Goal: Transaction & Acquisition: Register for event/course

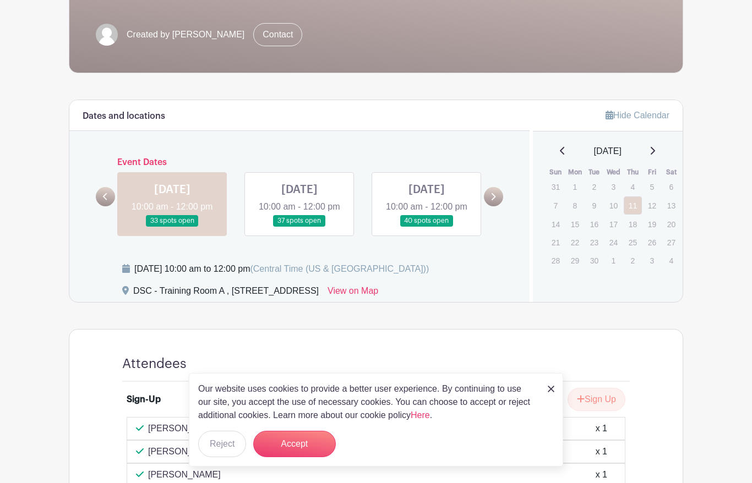
scroll to position [208, 0]
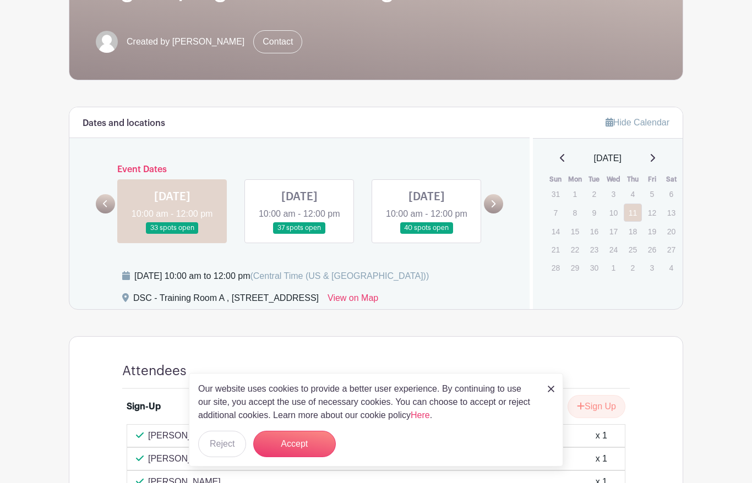
click at [300, 234] on link at bounding box center [300, 234] width 0 height 0
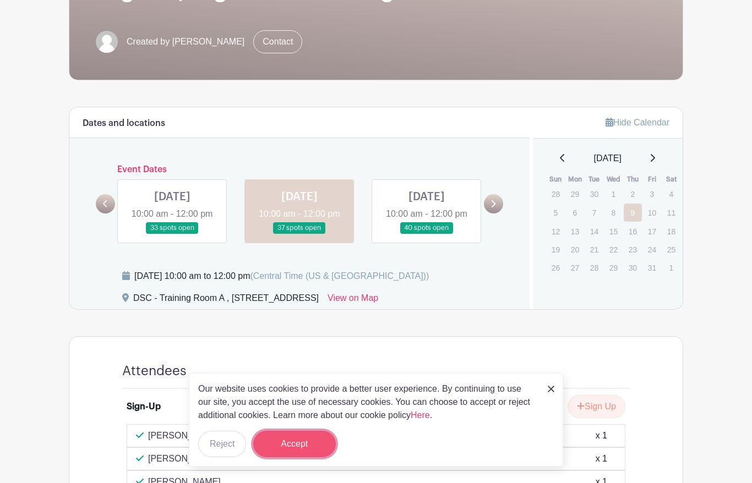
click at [312, 447] on button "Accept" at bounding box center [294, 444] width 83 height 26
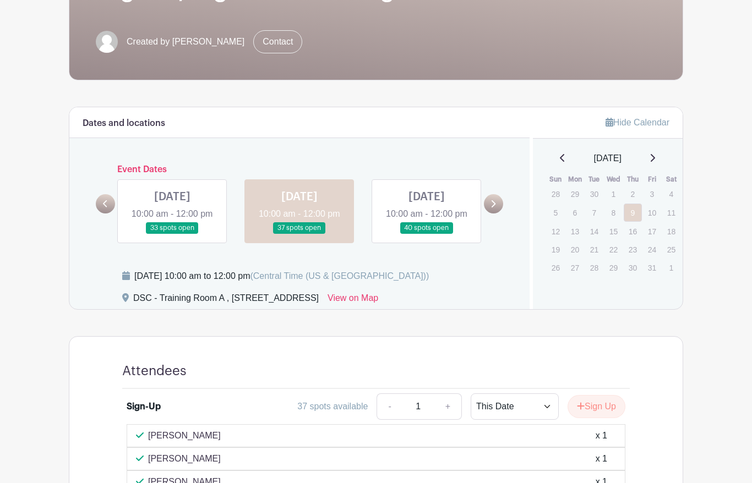
click at [300, 234] on link at bounding box center [300, 234] width 0 height 0
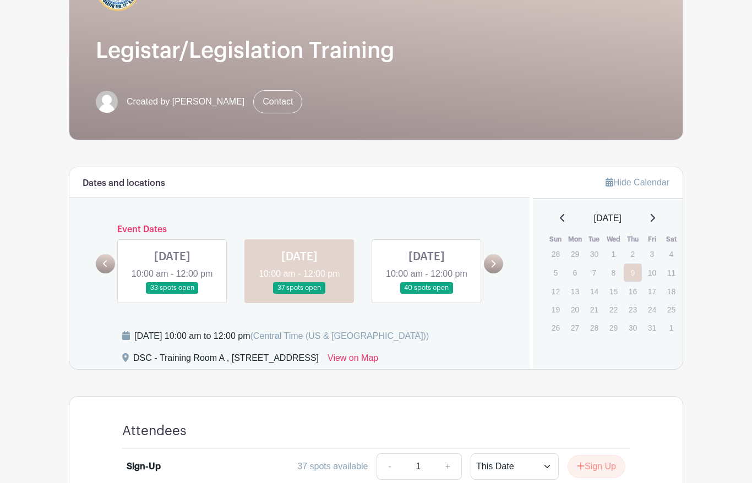
scroll to position [61, 0]
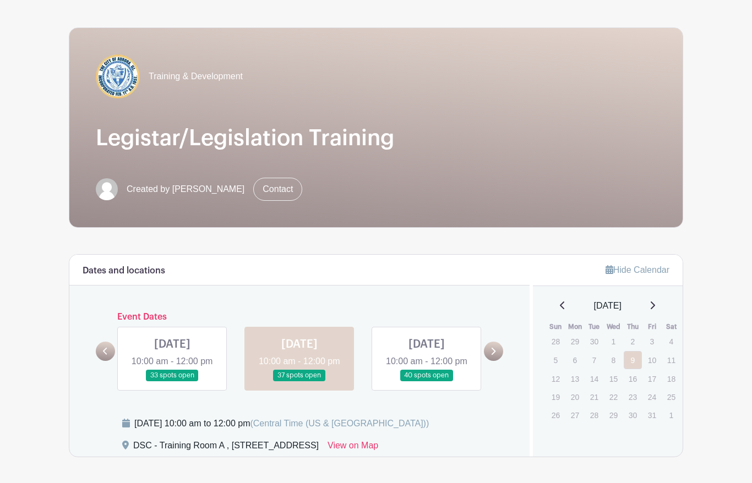
click at [300, 382] on link at bounding box center [300, 382] width 0 height 0
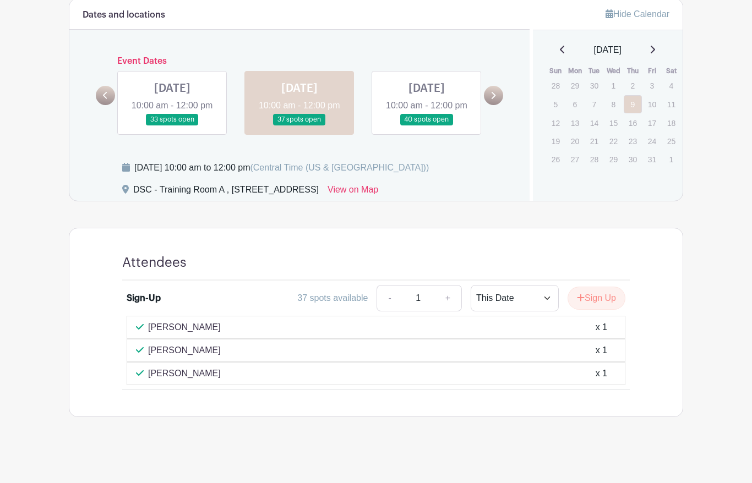
scroll to position [336, 0]
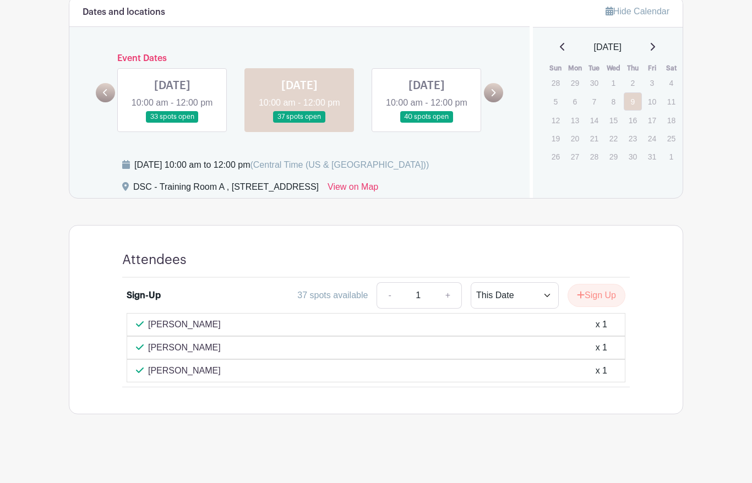
click at [155, 290] on div "Sign-Up" at bounding box center [144, 295] width 34 height 13
click at [172, 123] on link at bounding box center [172, 123] width 0 height 0
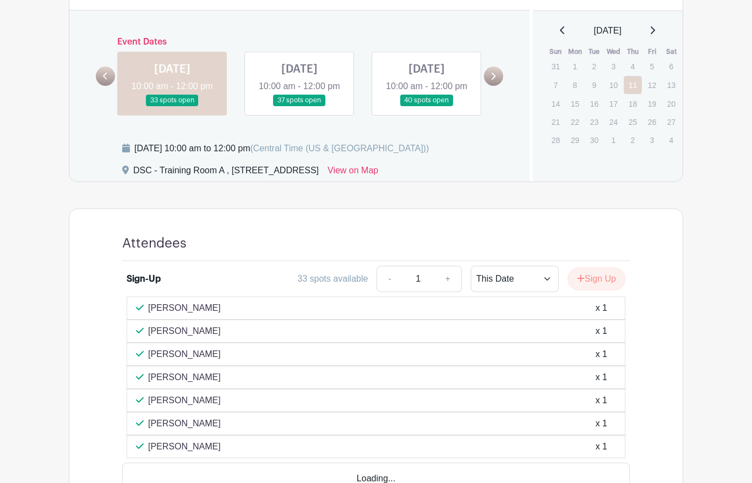
click at [300, 106] on link at bounding box center [300, 106] width 0 height 0
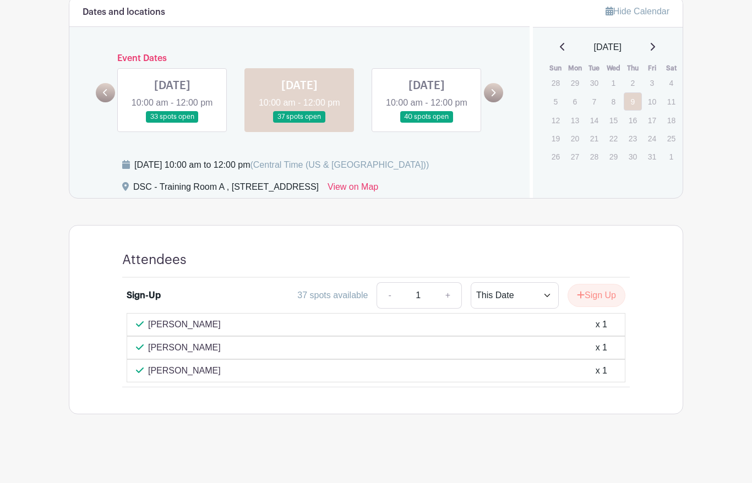
scroll to position [336, 0]
click at [300, 123] on link at bounding box center [300, 123] width 0 height 0
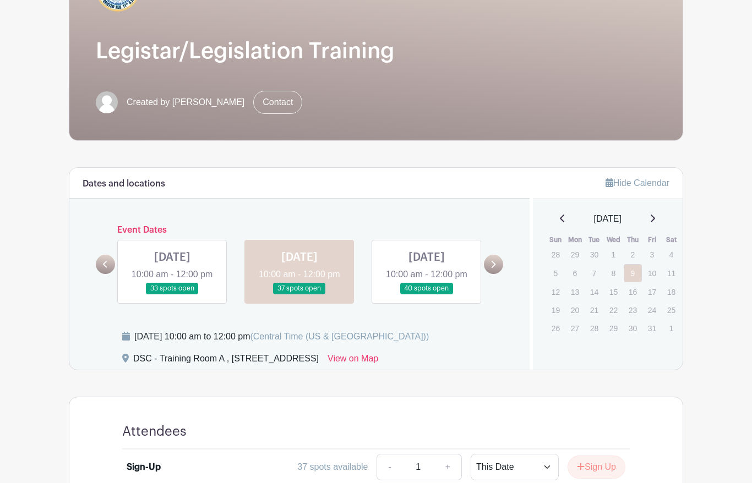
scroll to position [116, 0]
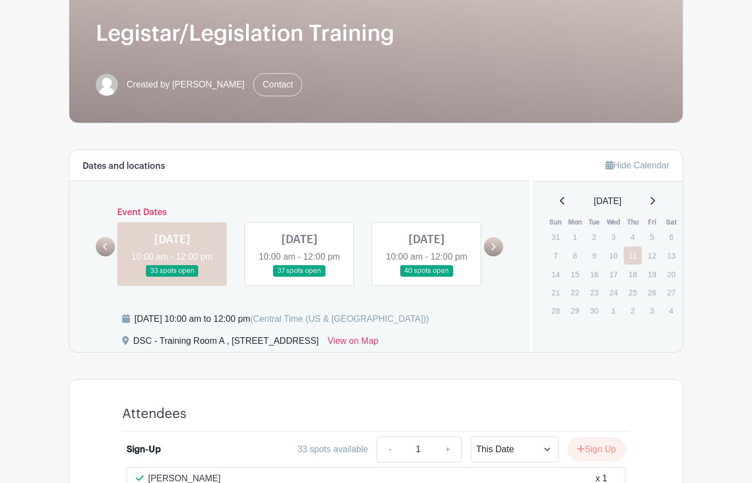
scroll to position [165, 0]
click at [300, 277] on link at bounding box center [300, 277] width 0 height 0
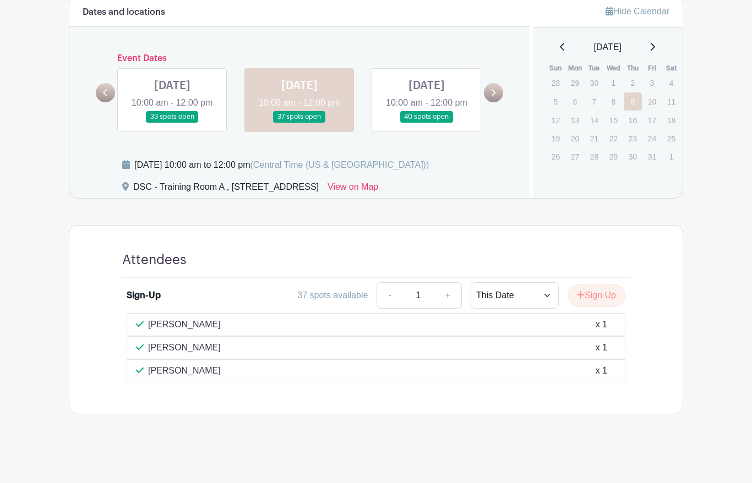
scroll to position [336, 0]
click at [496, 84] on link at bounding box center [493, 92] width 19 height 19
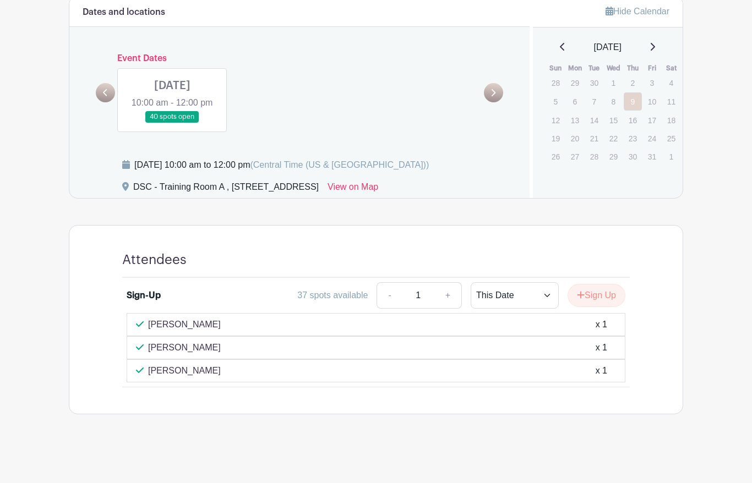
click at [496, 84] on link at bounding box center [493, 92] width 19 height 19
click at [105, 95] on icon at bounding box center [105, 92] width 4 height 7
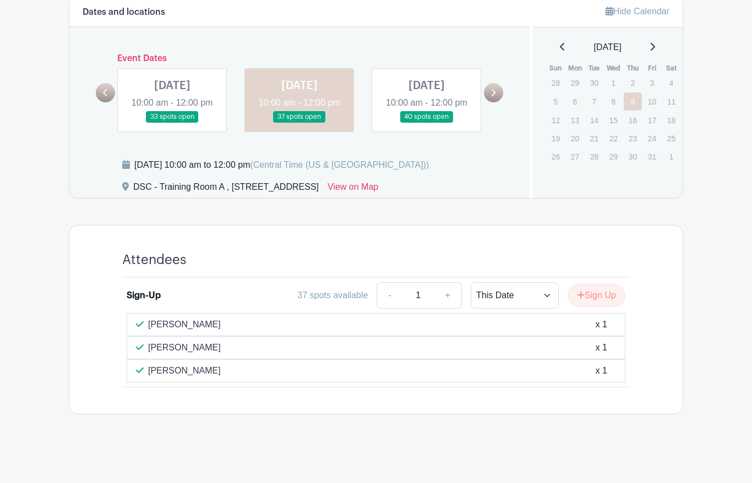
click at [105, 95] on link at bounding box center [105, 92] width 19 height 19
click at [300, 123] on link at bounding box center [300, 123] width 0 height 0
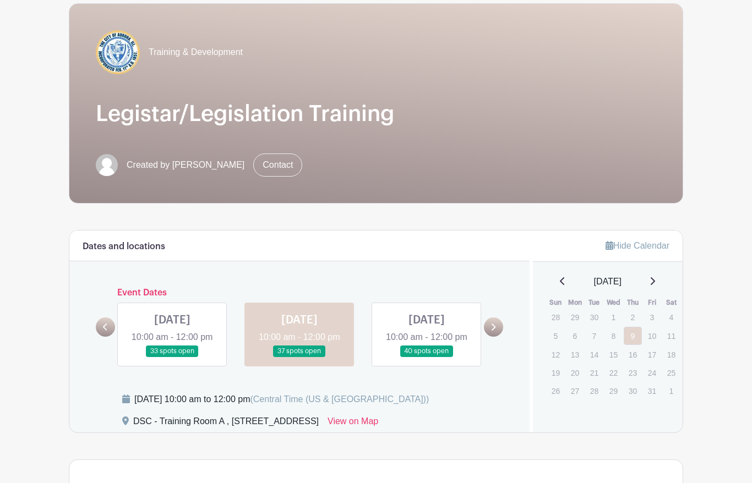
scroll to position [44, 0]
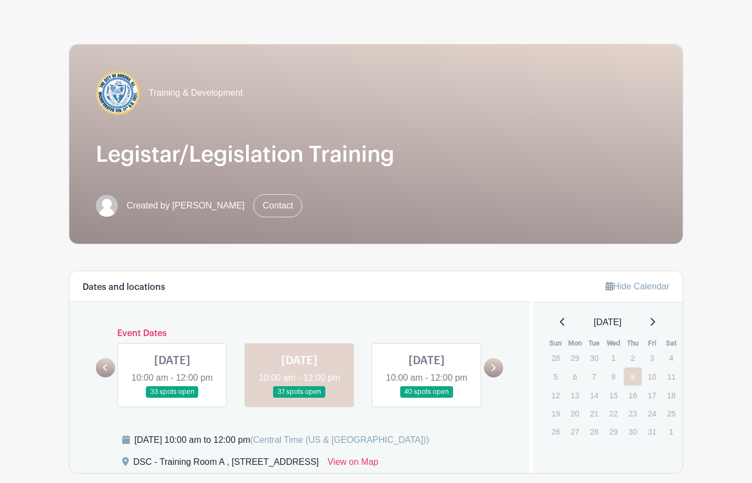
click at [300, 398] on link at bounding box center [300, 398] width 0 height 0
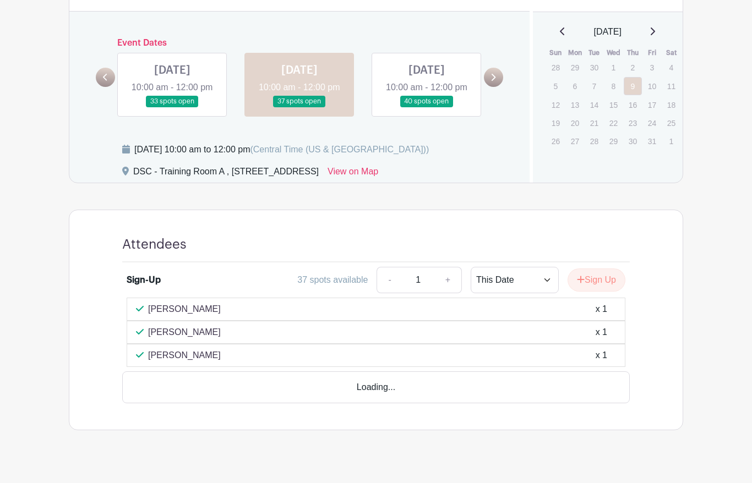
scroll to position [336, 0]
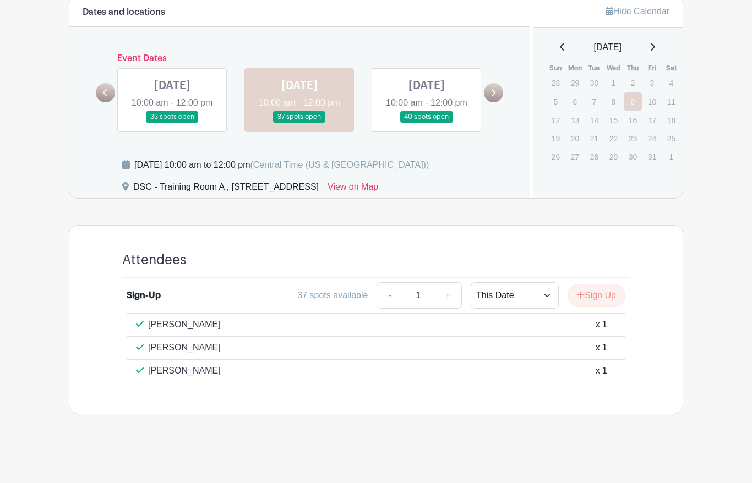
click at [192, 327] on p "[PERSON_NAME]" at bounding box center [184, 324] width 73 height 13
click at [300, 123] on link at bounding box center [300, 123] width 0 height 0
click at [583, 295] on button "Sign Up" at bounding box center [597, 295] width 58 height 23
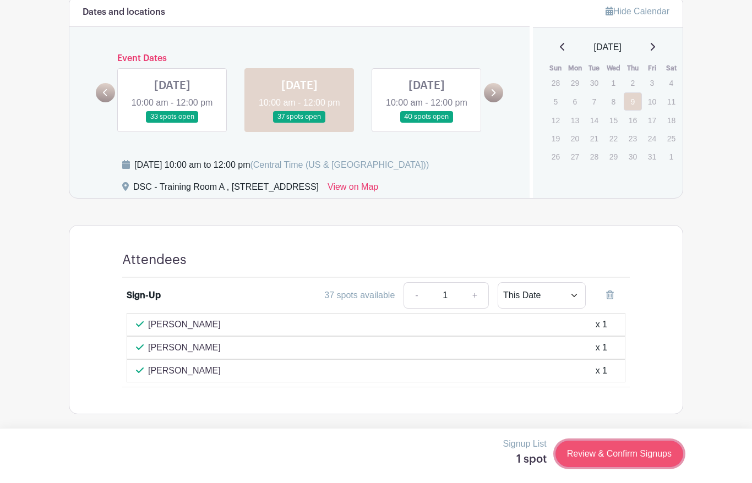
click at [599, 450] on link "Review & Confirm Signups" at bounding box center [620, 454] width 128 height 26
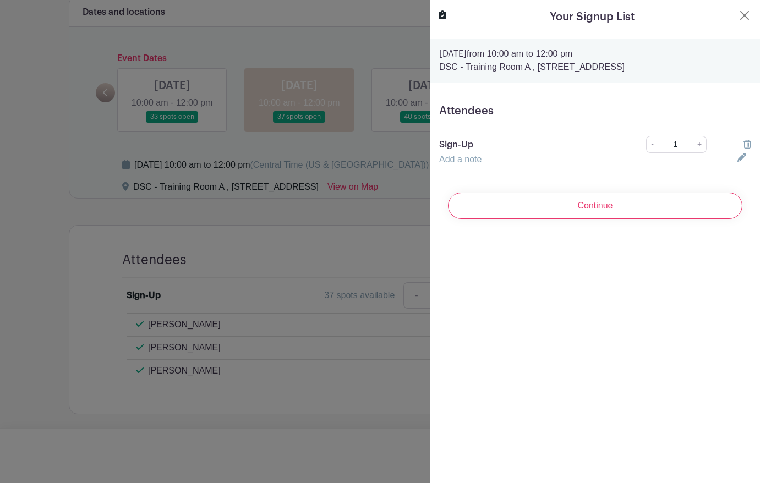
click at [518, 109] on h5 "Attendees" at bounding box center [595, 111] width 312 height 13
click at [491, 106] on h5 "Attendees" at bounding box center [595, 111] width 312 height 13
drag, startPoint x: 492, startPoint y: 116, endPoint x: 451, endPoint y: 119, distance: 40.8
click at [451, 119] on div "Attendees Sign-Up - 1 + Add a note" at bounding box center [596, 135] width 330 height 79
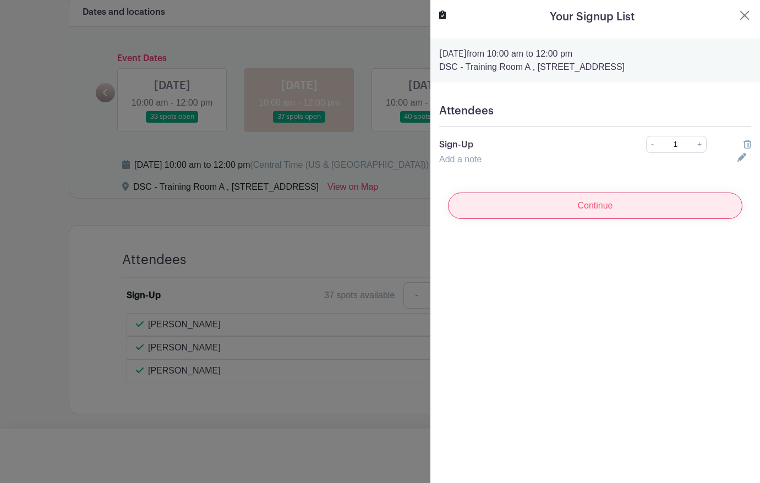
click at [548, 206] on input "Continue" at bounding box center [595, 206] width 295 height 26
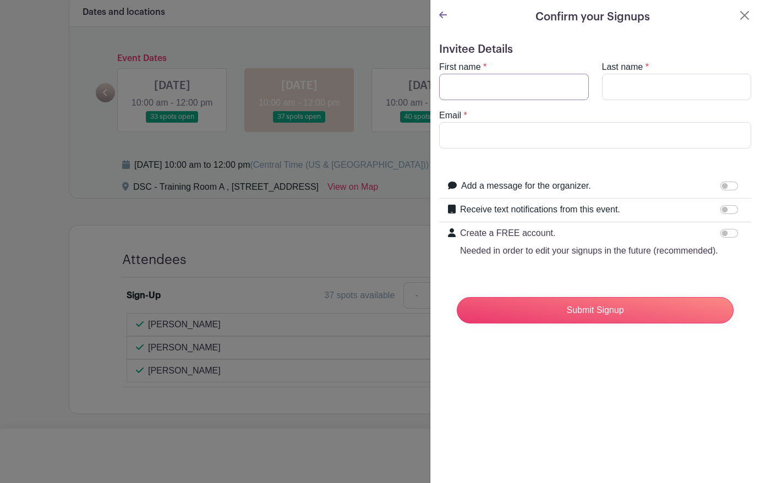
click at [497, 83] on input "First name" at bounding box center [514, 87] width 150 height 26
type input "Kevin"
type input "Anderson"
click at [471, 136] on input "Email" at bounding box center [595, 135] width 312 height 26
type input "andersonk@aurora.il.us"
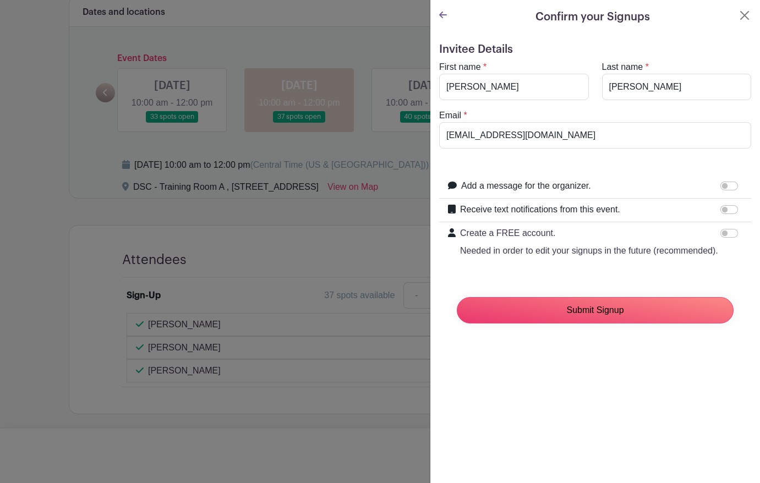
click at [600, 323] on input "Submit Signup" at bounding box center [595, 310] width 277 height 26
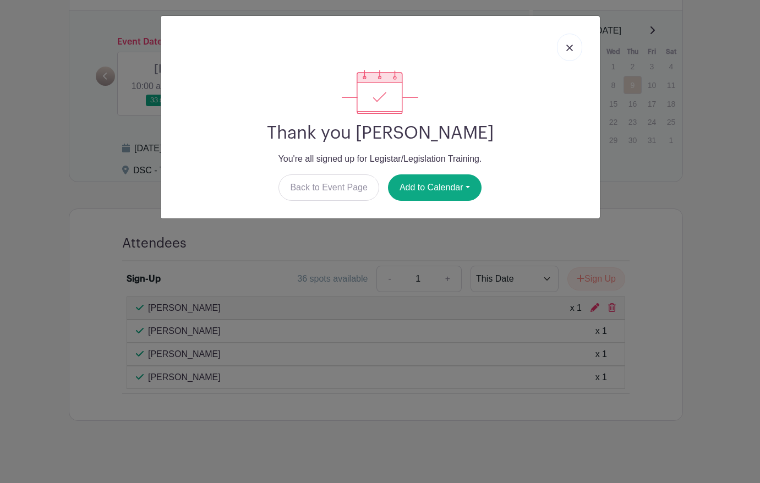
click at [572, 51] on img at bounding box center [570, 48] width 7 height 7
